Goal: Information Seeking & Learning: Learn about a topic

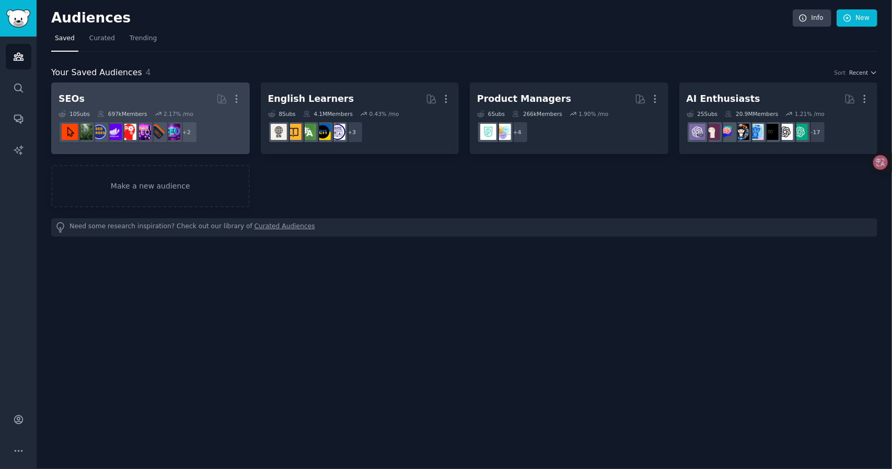
click at [117, 93] on h2 "SEOs More" at bounding box center [151, 99] width 184 height 18
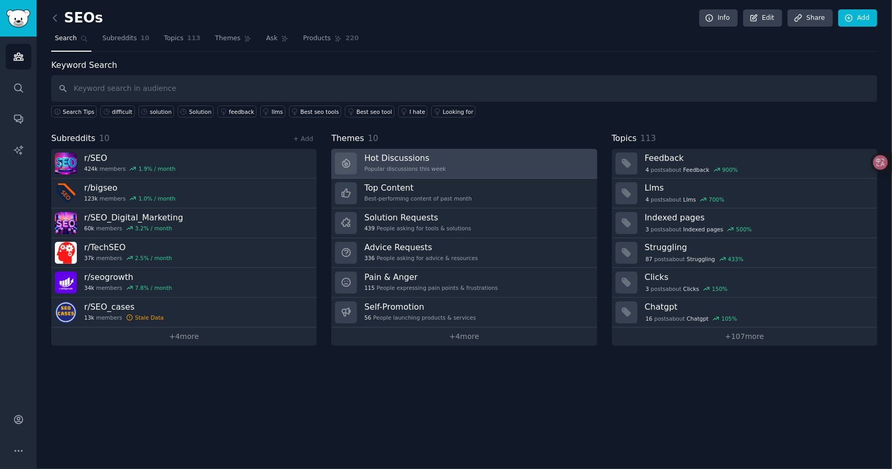
click at [519, 156] on link "Hot Discussions Popular discussions this week" at bounding box center [464, 164] width 266 height 30
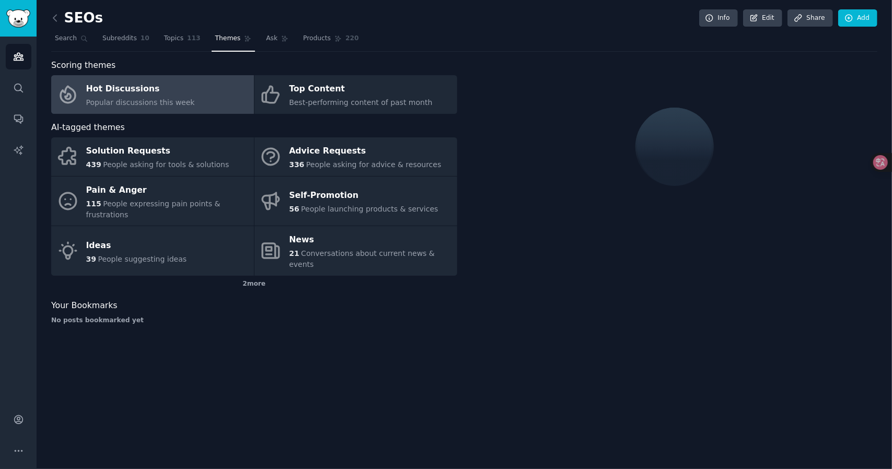
click at [180, 90] on div "Hot Discussions" at bounding box center [140, 89] width 109 height 17
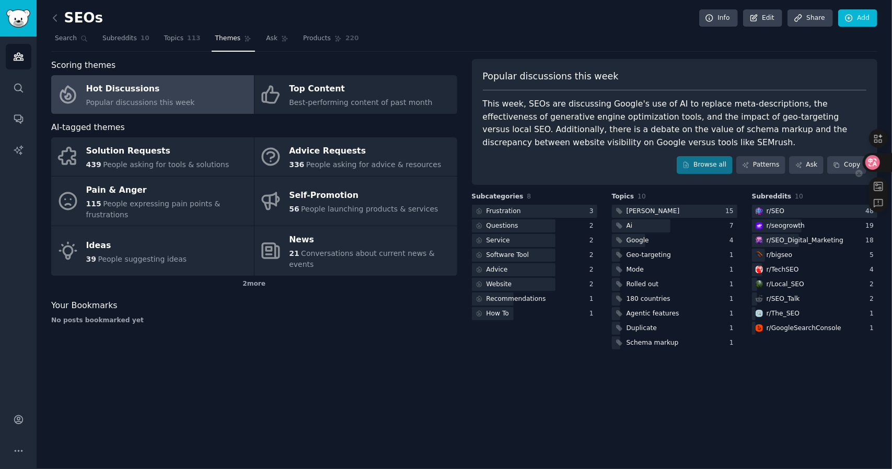
click at [882, 159] on div at bounding box center [877, 162] width 28 height 19
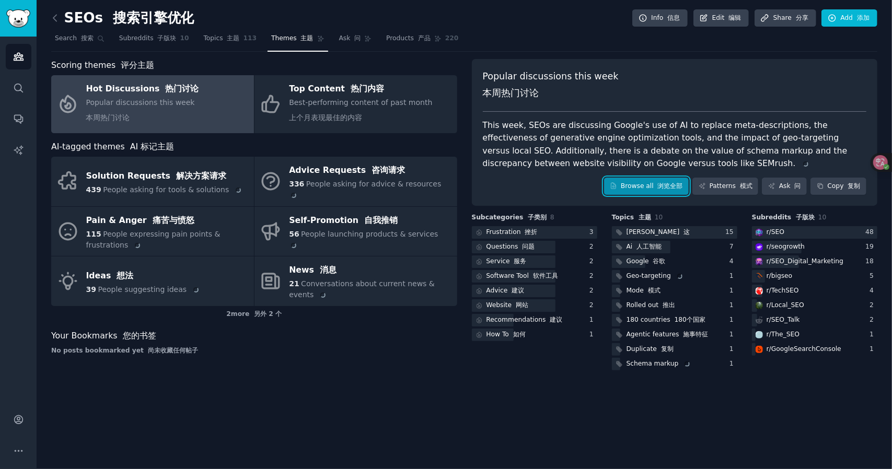
click at [650, 180] on link "Browse all 浏览全部" at bounding box center [646, 187] width 85 height 18
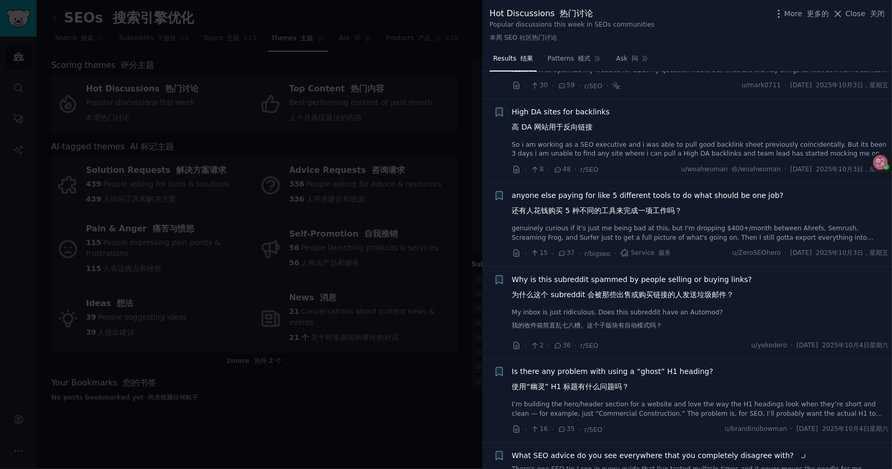
scroll to position [261, 0]
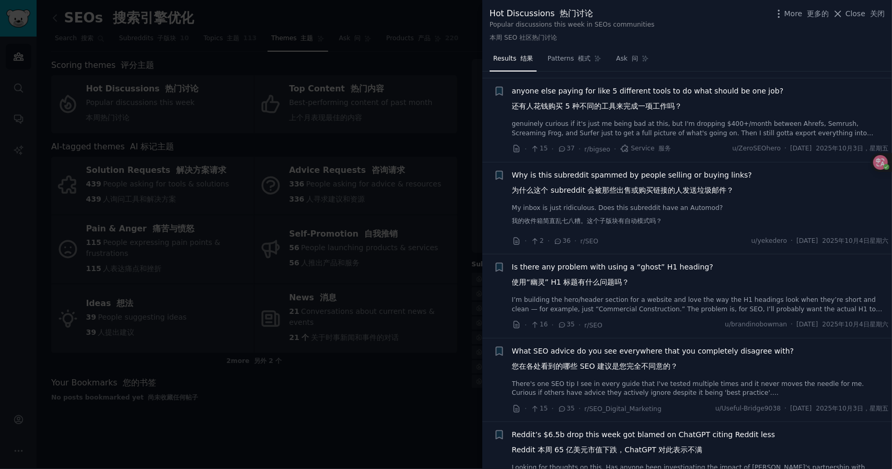
click at [636, 117] on div "anyone else paying for like 5 different tools to do what should be one job? 还有人…" at bounding box center [700, 112] width 377 height 52
click at [645, 98] on span "anyone else paying for like 5 different tools to do what should be one job? 还有人…" at bounding box center [648, 101] width 272 height 30
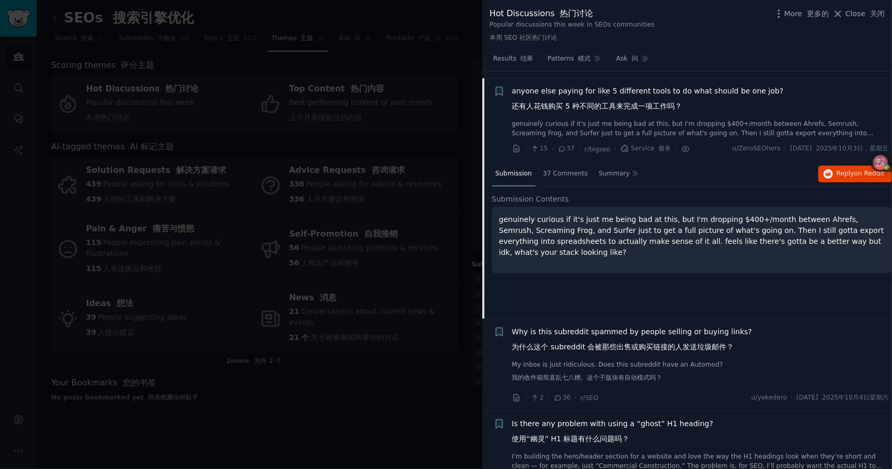
scroll to position [268, 0]
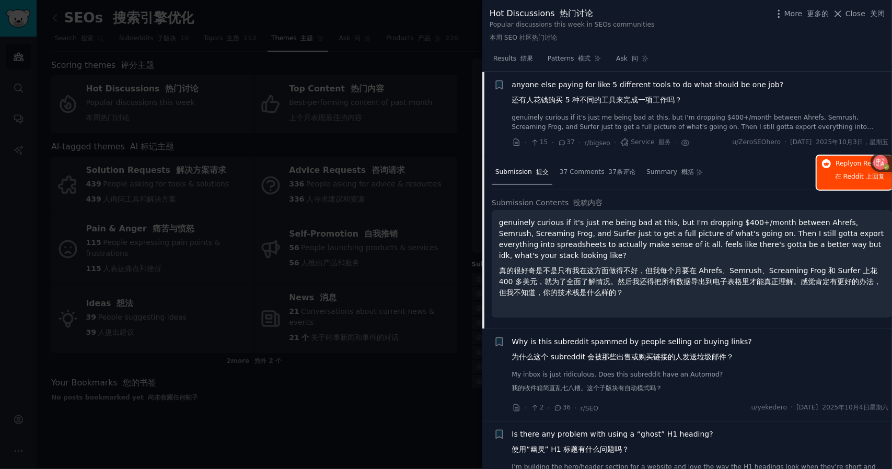
click at [841, 181] on span "Reply on Reddit 在 Reddit 上 回复" at bounding box center [860, 172] width 50 height 27
